Goal: Task Accomplishment & Management: Complete application form

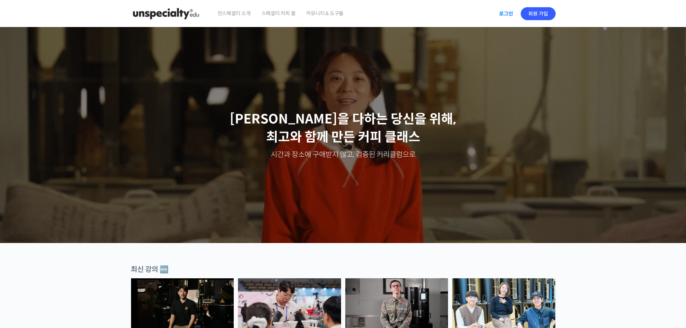
click at [507, 18] on link "로그인" at bounding box center [506, 13] width 23 height 17
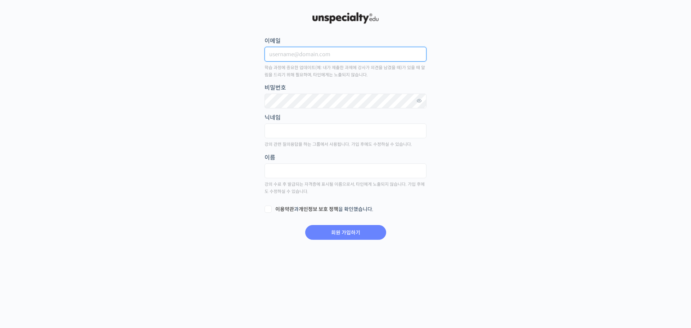
click at [310, 57] on input "이메일" at bounding box center [346, 54] width 162 height 15
type input "tjemstjd@naver.com"
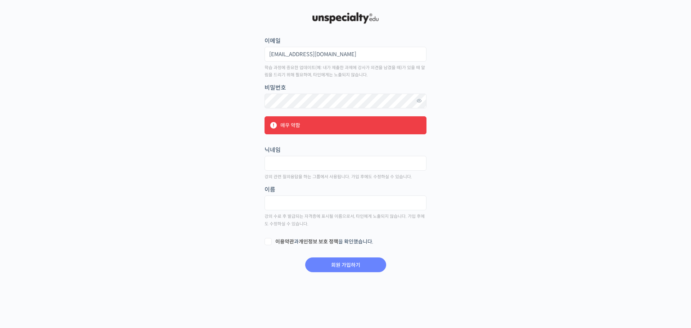
click at [310, 124] on div "매우 약함" at bounding box center [346, 125] width 162 height 18
drag, startPoint x: 298, startPoint y: 157, endPoint x: 374, endPoint y: 154, distance: 76.7
click at [298, 160] on input "text" at bounding box center [346, 163] width 162 height 15
type input "d"
type input "진"
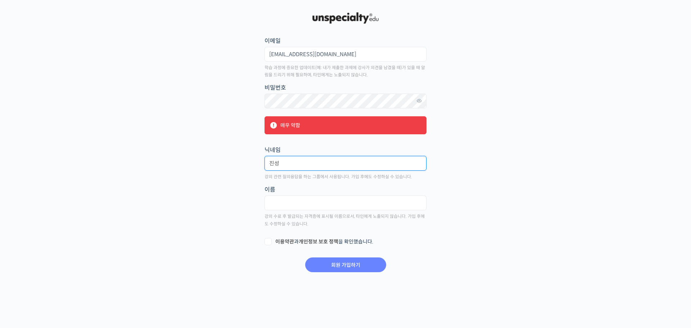
type input "진성"
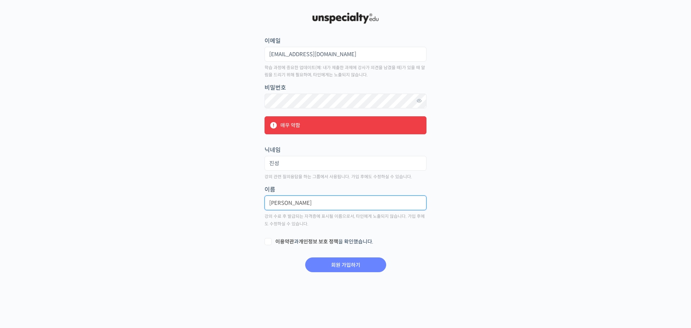
type input "이진성"
click at [264, 237] on form "이메일 tjemstjd@naver.com 학습 과정에 중요한 업데이트(예: 내가 제출한 과제에 강사가 의견을 남겼을 때)가 있을 때 알림을 드…" at bounding box center [345, 154] width 163 height 238
click at [268, 240] on label "이용약관 과 개인정보 보호 정책 을 확인했습니다." at bounding box center [346, 241] width 162 height 7
click at [268, 240] on input "이용약관 과 개인정보 보호 정책 을 확인했습니다." at bounding box center [267, 240] width 5 height 5
checkbox input "true"
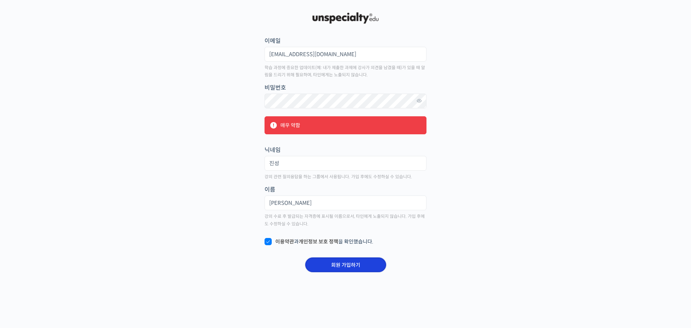
click at [319, 261] on input "회원 가입하기" at bounding box center [345, 264] width 81 height 15
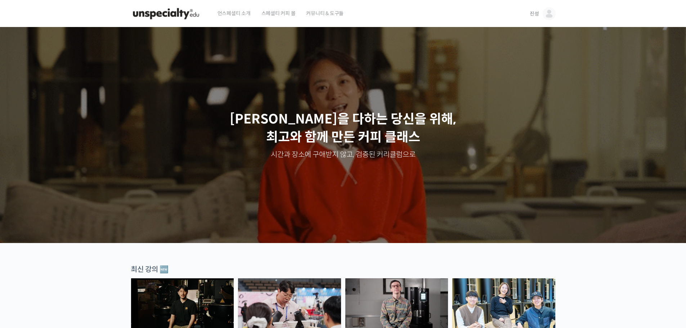
click at [318, 15] on span "커뮤니티 & 도구들" at bounding box center [324, 13] width 37 height 27
